Goal: Check status: Check status

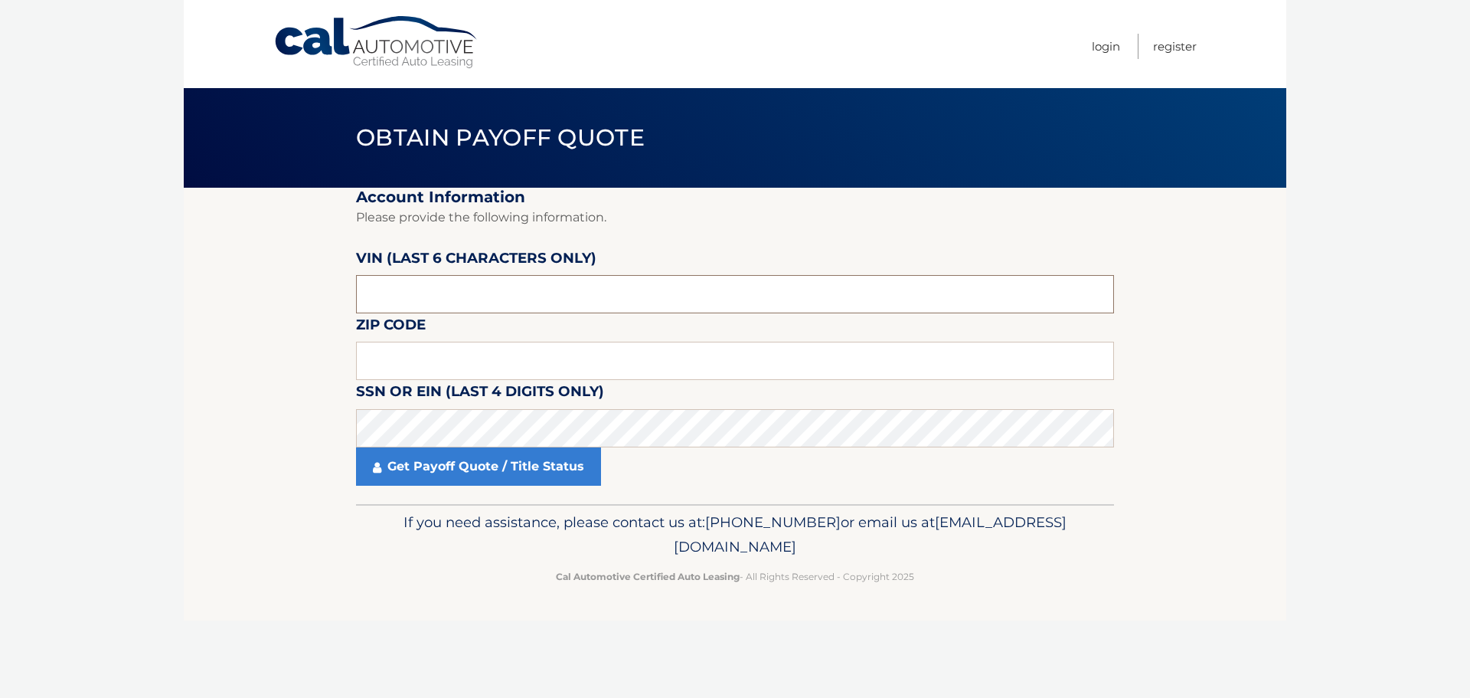
click at [474, 286] on input "text" at bounding box center [735, 294] width 758 height 38
type input "5*****"
type input "523971"
click at [566, 357] on input "text" at bounding box center [735, 361] width 758 height 38
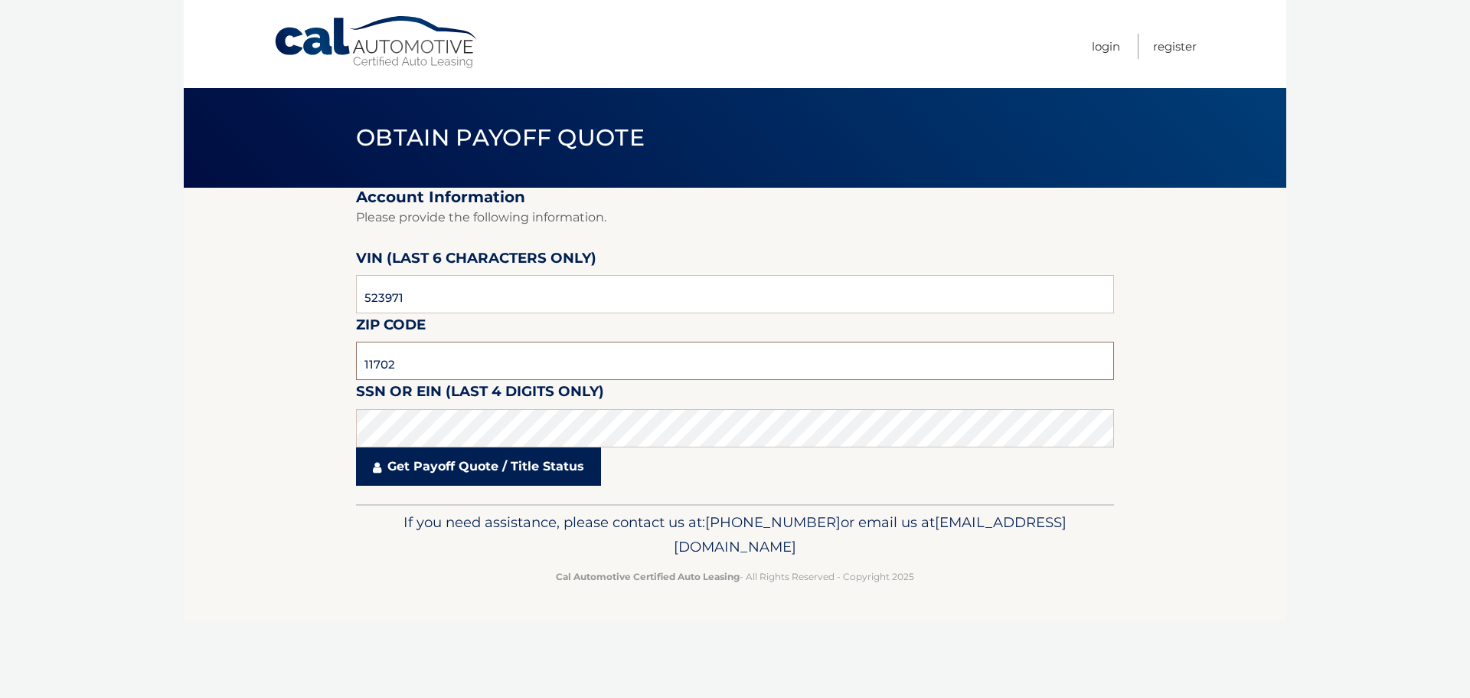
type input "11702"
click at [477, 461] on link "Get Payoff Quote / Title Status" at bounding box center [478, 466] width 245 height 38
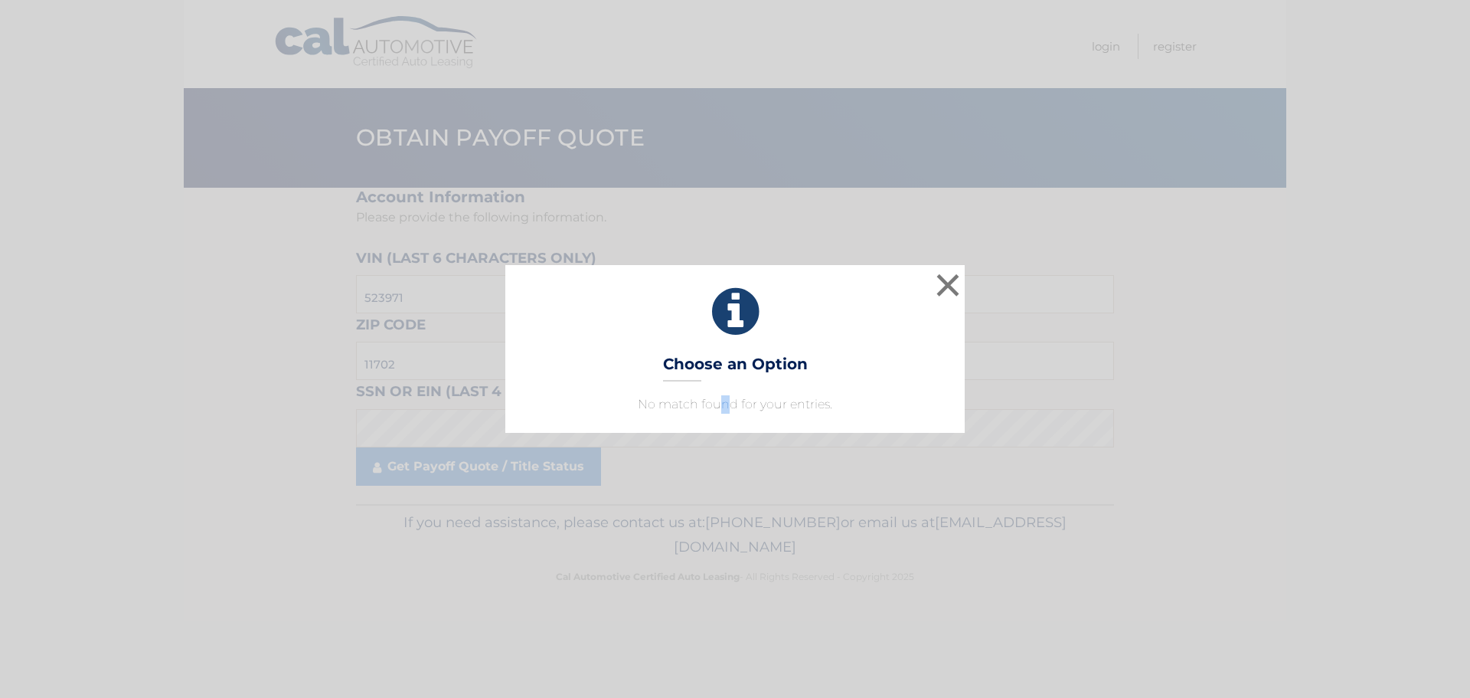
click at [741, 413] on div "× Choose an Option No match found for your entries. This is what you see on sec…" at bounding box center [734, 348] width 459 height 167
click at [957, 275] on button "×" at bounding box center [948, 285] width 31 height 31
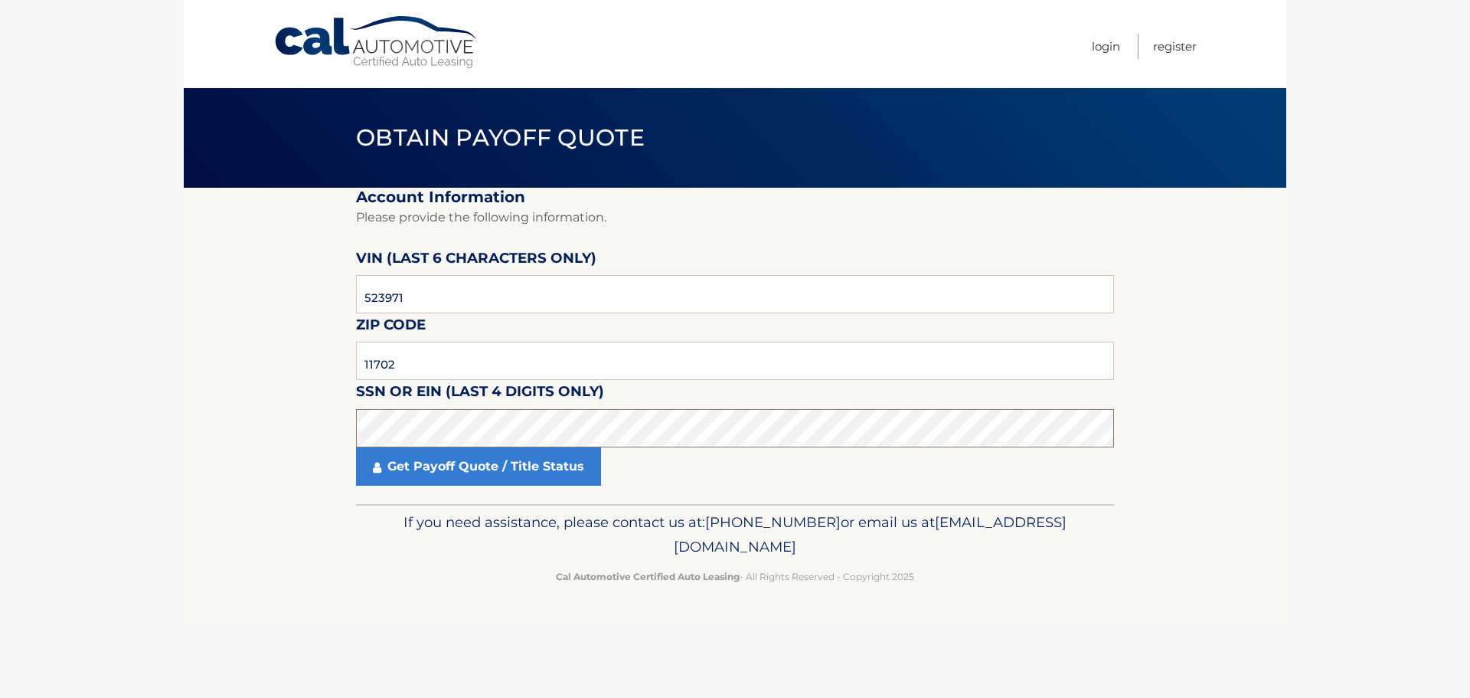
click at [313, 433] on section "Account Information Please provide the following information. VIN (last 6 chara…" at bounding box center [735, 346] width 1103 height 316
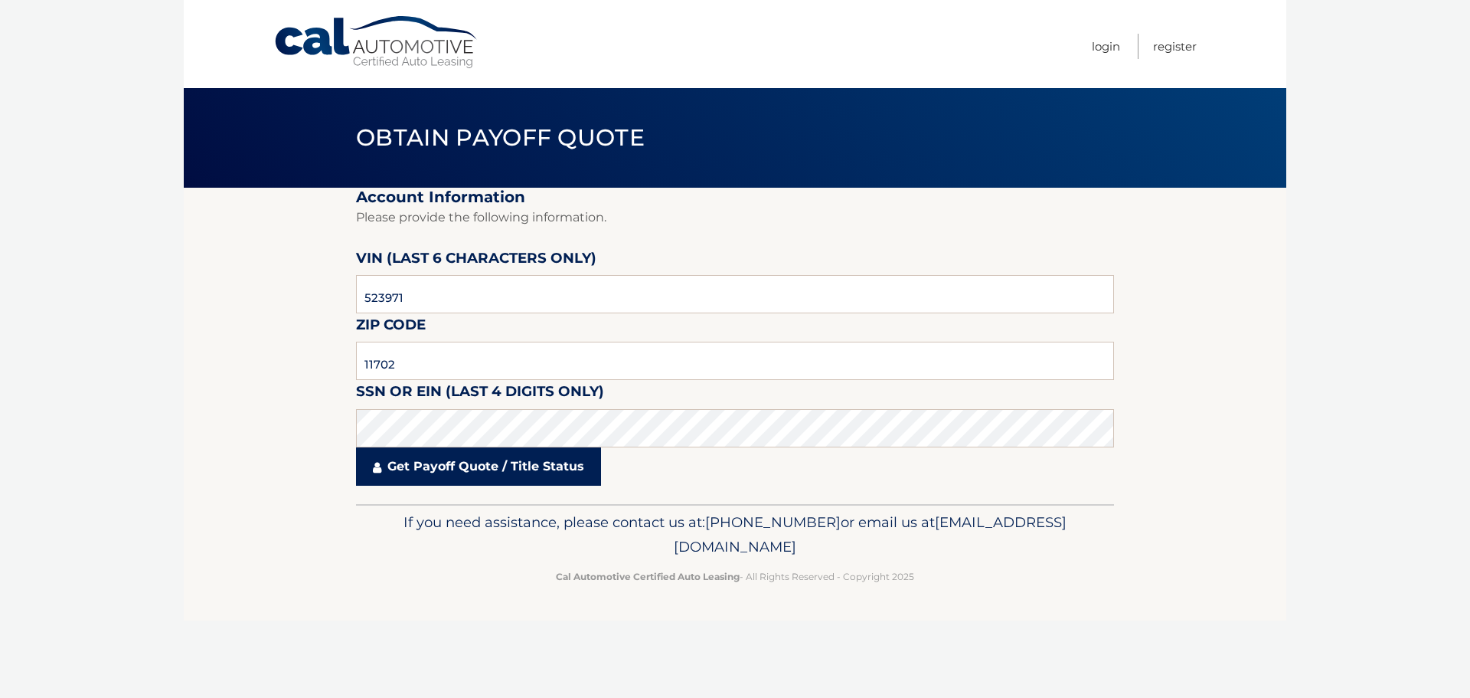
click at [475, 469] on link "Get Payoff Quote / Title Status" at bounding box center [478, 466] width 245 height 38
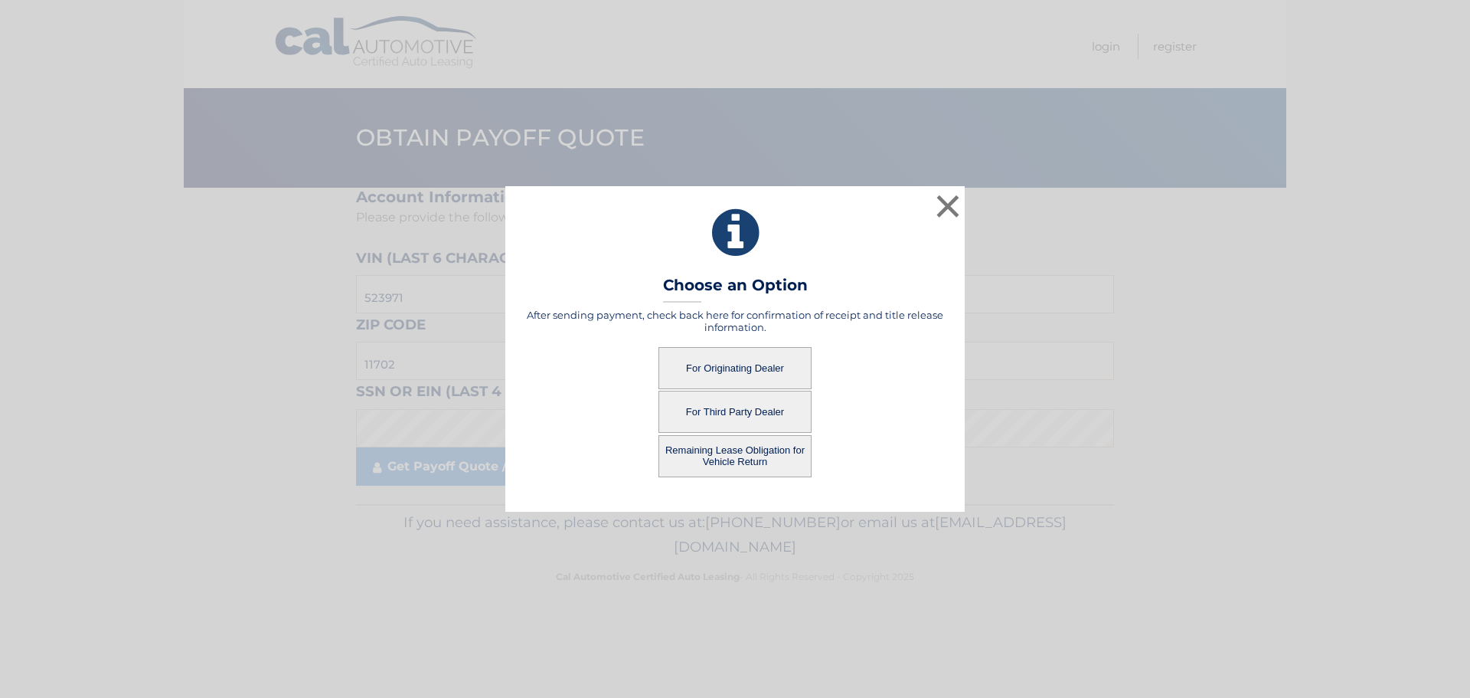
click at [723, 411] on button "For Third Party Dealer" at bounding box center [735, 412] width 153 height 42
click at [729, 413] on button "For Third Party Dealer" at bounding box center [735, 412] width 153 height 42
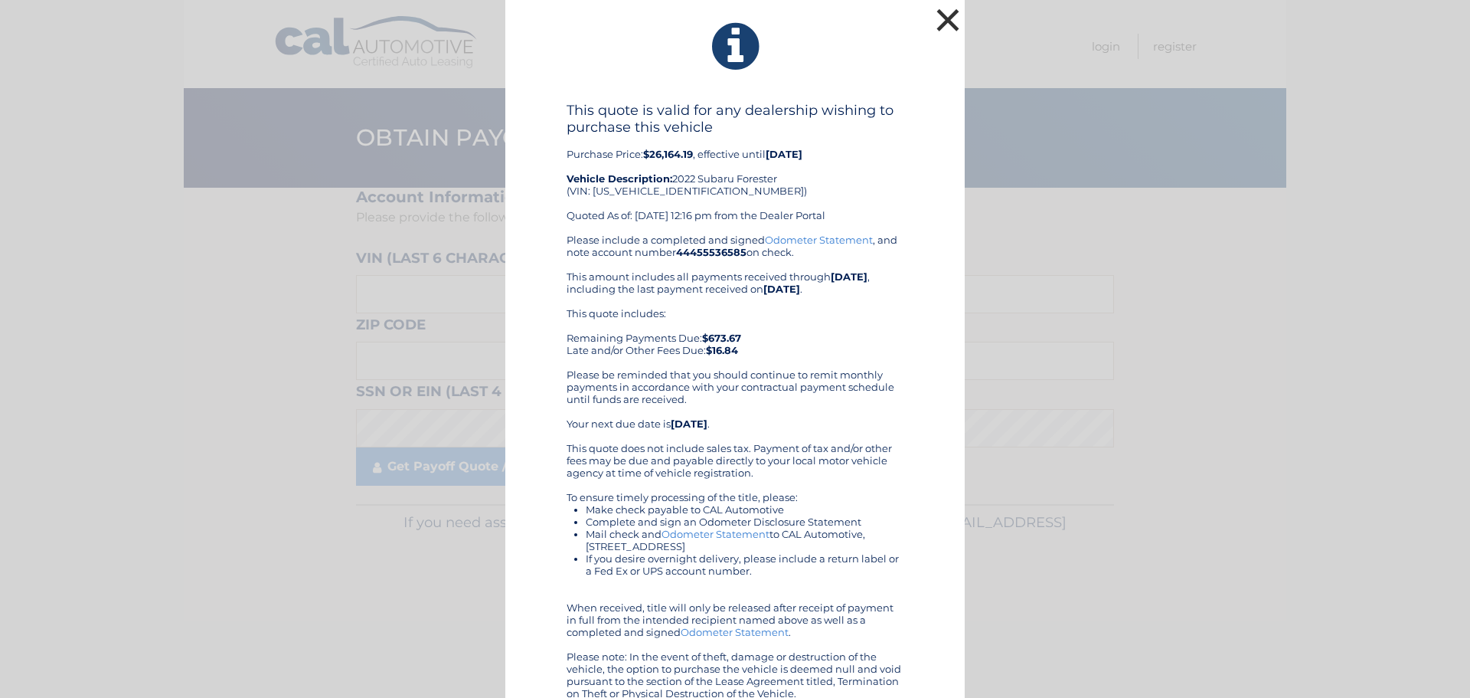
click at [937, 19] on button "×" at bounding box center [948, 20] width 31 height 31
